Goal: Task Accomplishment & Management: Use online tool/utility

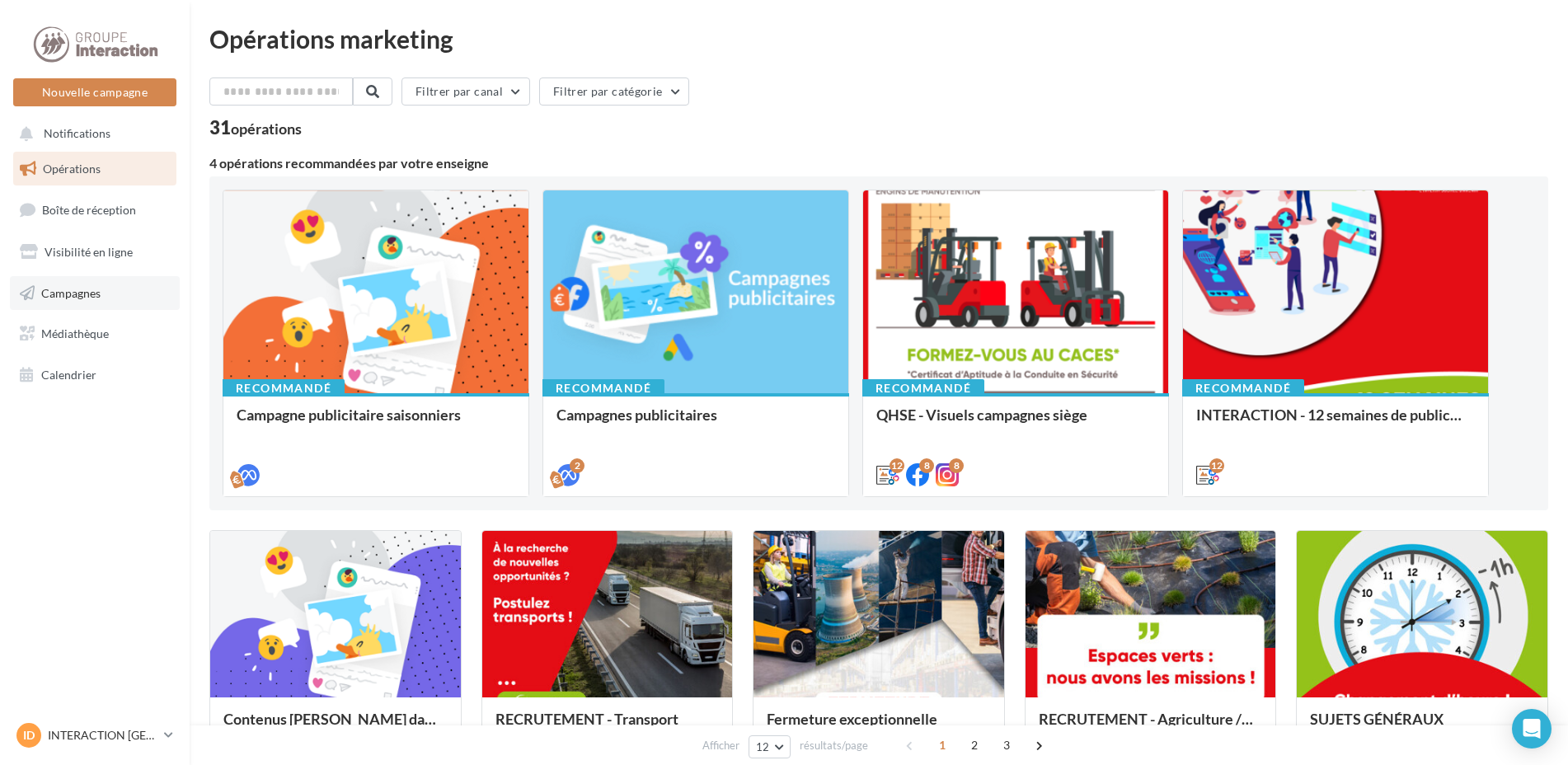
click at [70, 297] on span "Campagnes" at bounding box center [70, 291] width 59 height 14
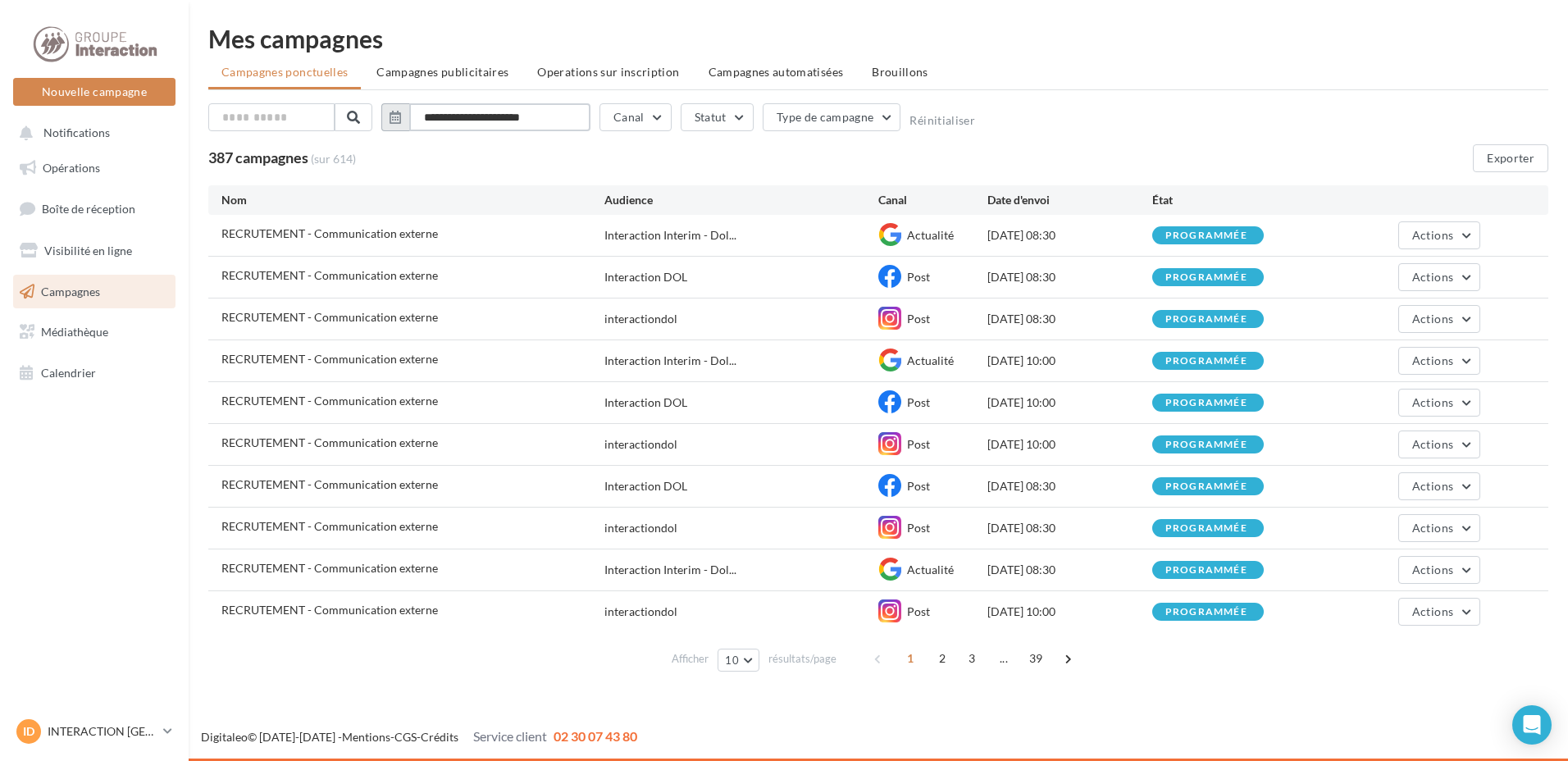
click at [549, 120] on input "**********" at bounding box center [499, 116] width 181 height 28
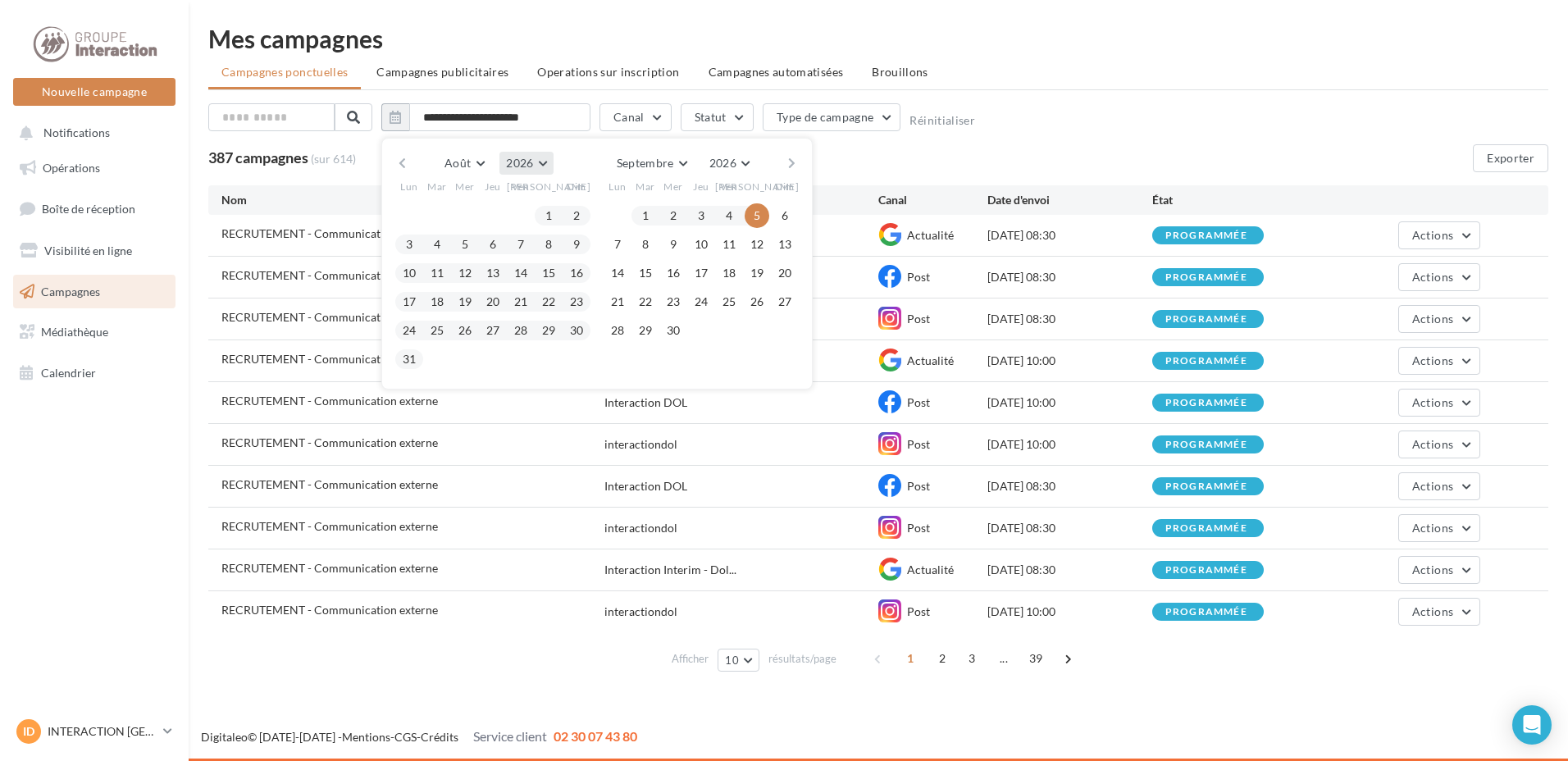
click at [523, 171] on button "2026" at bounding box center [525, 162] width 53 height 23
click at [479, 160] on button "Août" at bounding box center [464, 162] width 52 height 23
click at [490, 261] on span "Septembre" at bounding box center [478, 257] width 55 height 14
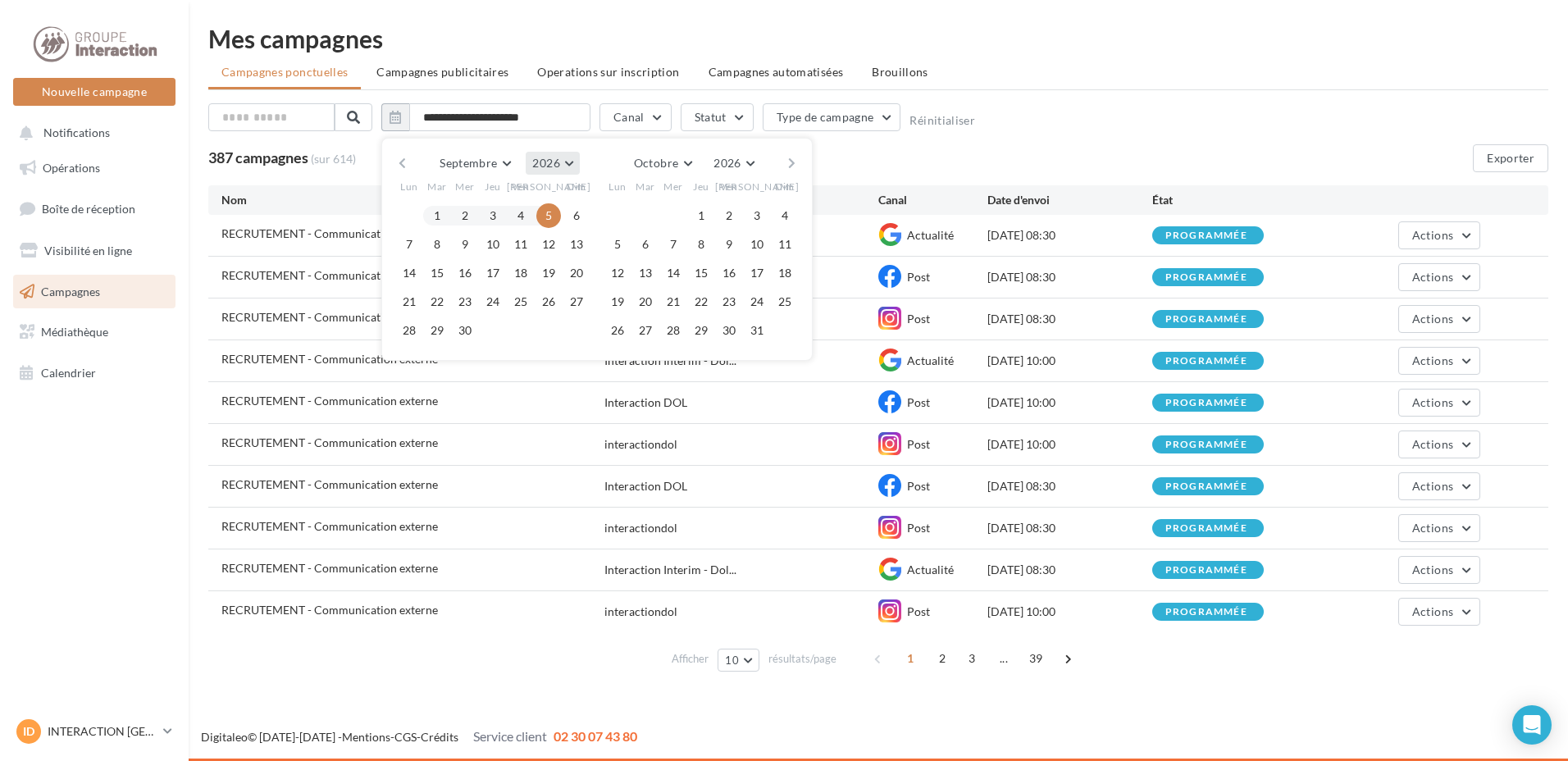
click at [544, 156] on span "2026" at bounding box center [546, 162] width 27 height 14
click at [492, 204] on span "2025" at bounding box center [491, 201] width 26 height 14
click at [675, 166] on span "Octobre" at bounding box center [655, 162] width 44 height 14
click at [673, 255] on span "Septembre" at bounding box center [667, 257] width 55 height 14
click at [1038, 139] on div "**********" at bounding box center [878, 137] width 1340 height 69
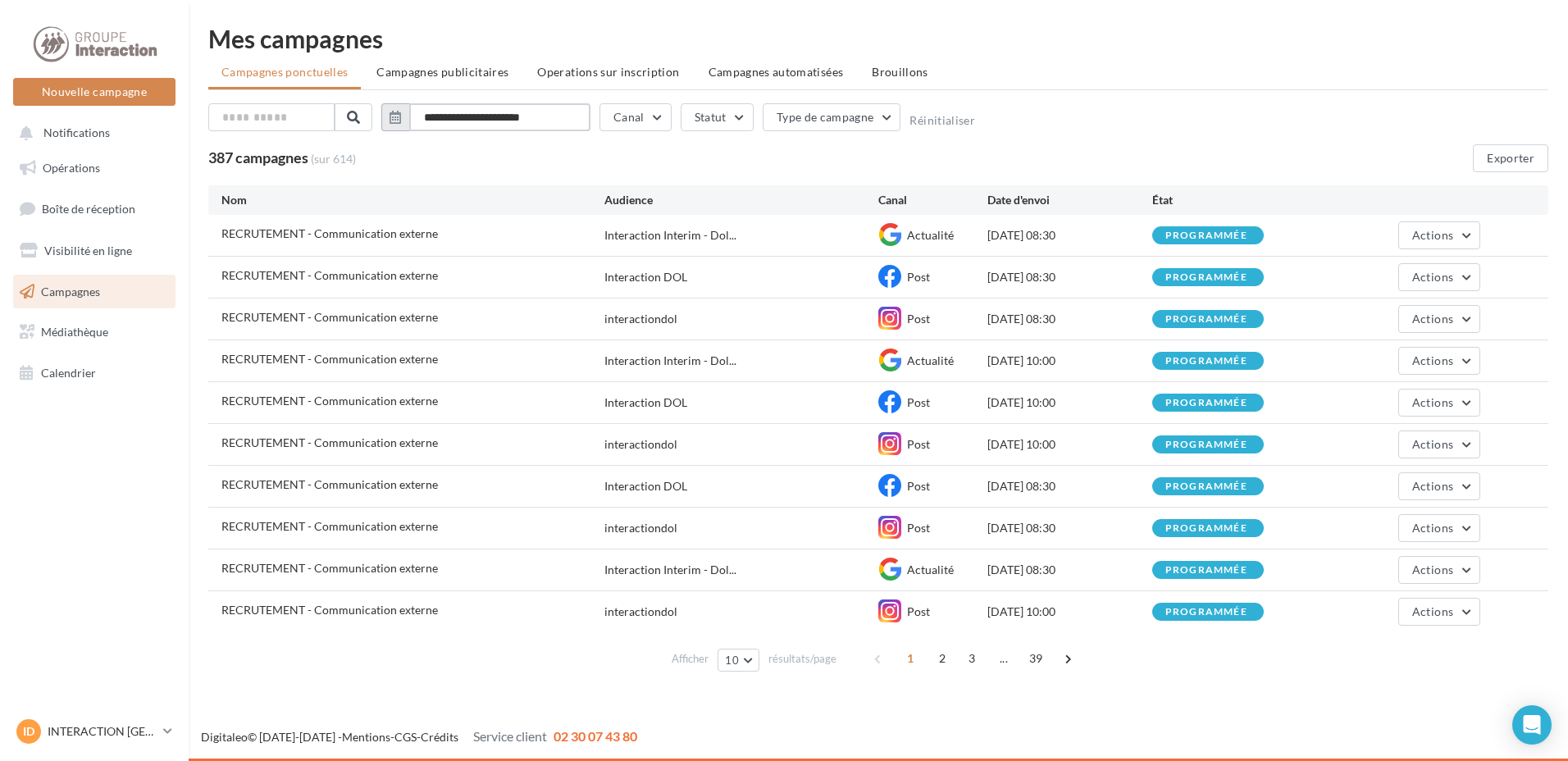
click at [464, 117] on input "**********" at bounding box center [499, 116] width 181 height 28
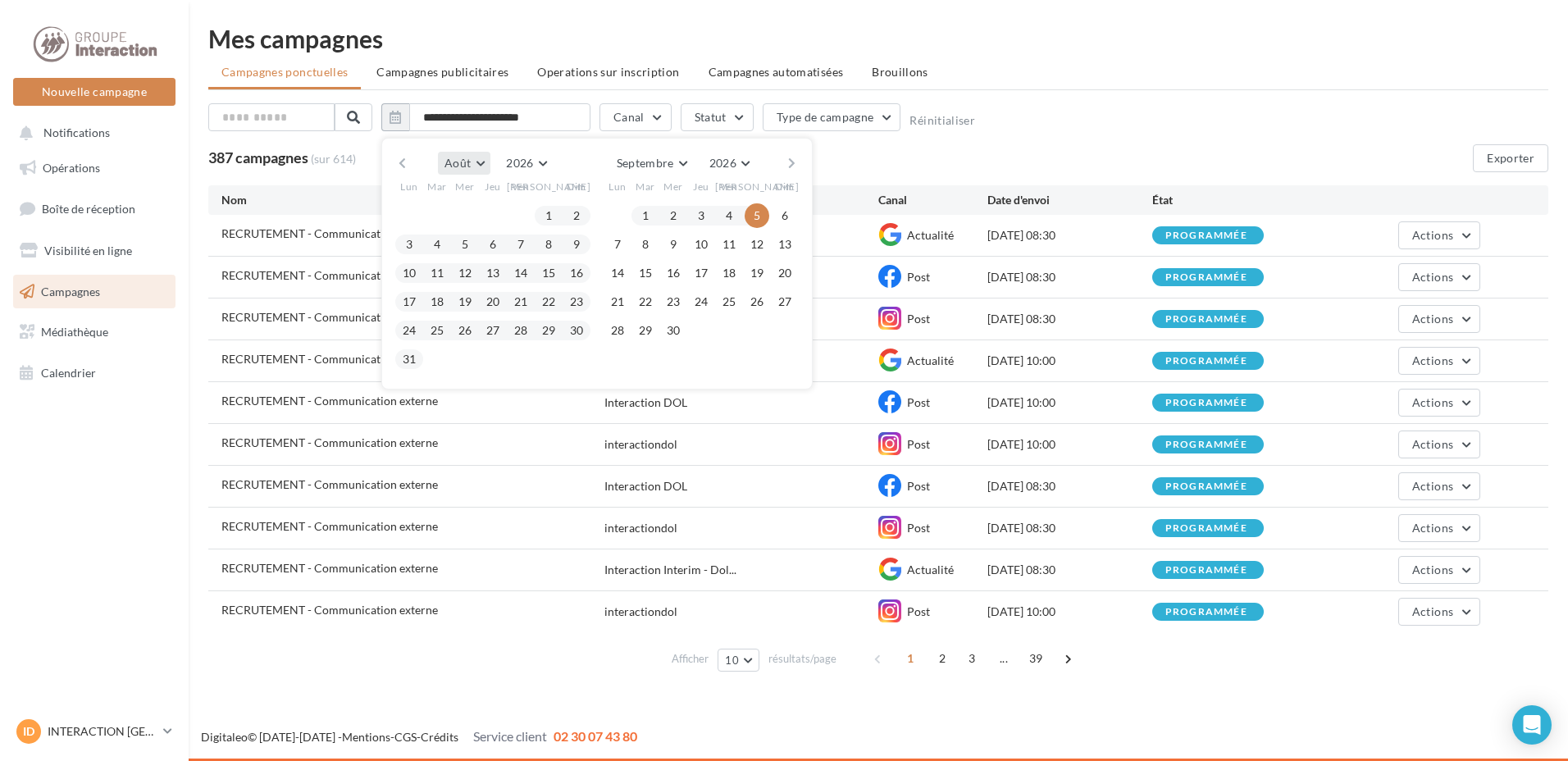
click at [480, 161] on button "Août" at bounding box center [464, 162] width 52 height 23
click at [489, 254] on span "Septembre" at bounding box center [478, 257] width 55 height 14
click at [555, 169] on span "2026" at bounding box center [546, 162] width 27 height 14
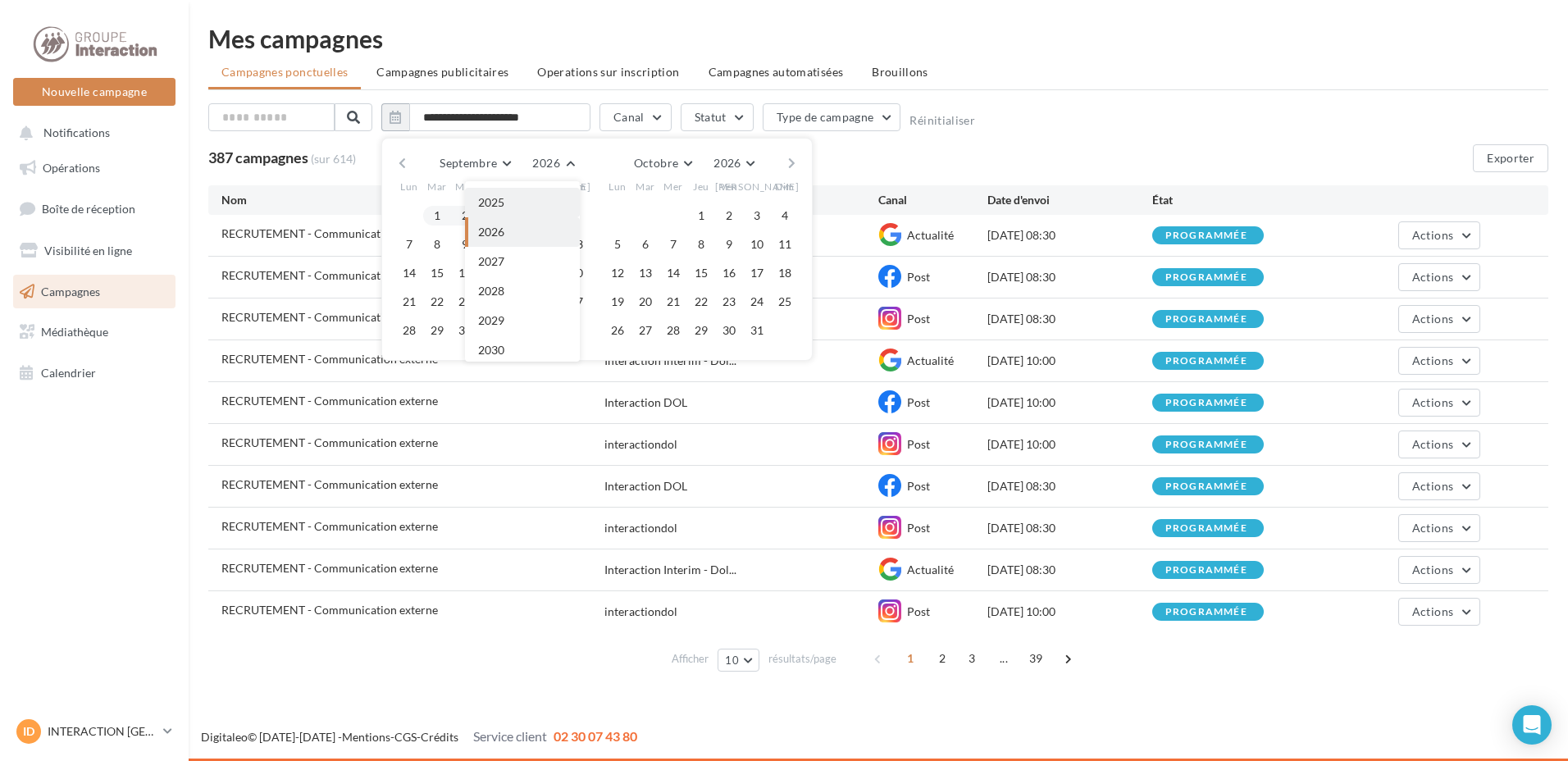
click at [508, 208] on button "2025" at bounding box center [522, 202] width 115 height 30
click at [1044, 144] on div "387 campagnes (sur 614) Exporter" at bounding box center [878, 158] width 1340 height 28
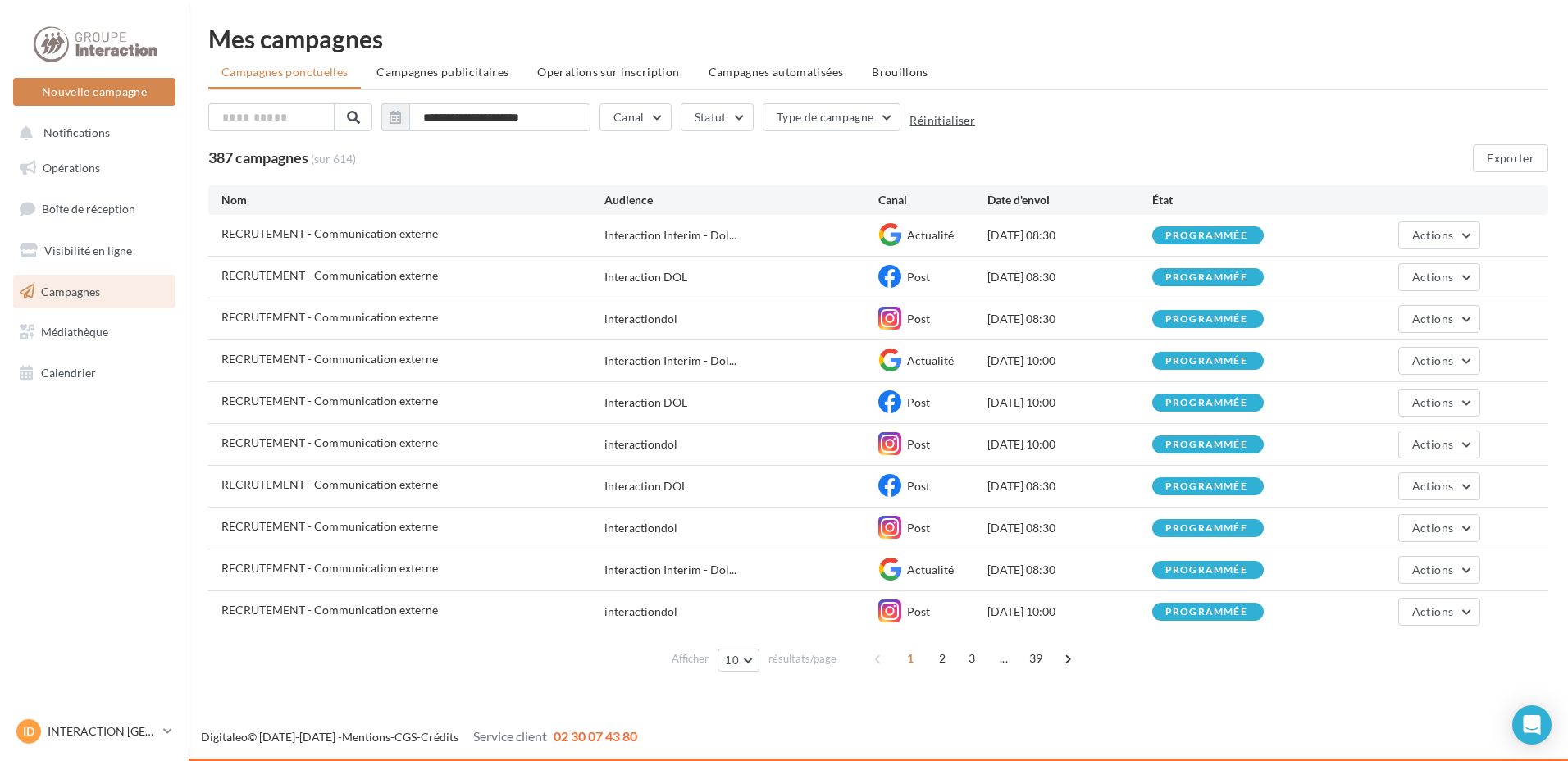
click at [957, 119] on button "Réinitialiser" at bounding box center [942, 120] width 66 height 14
